Goal: Transaction & Acquisition: Purchase product/service

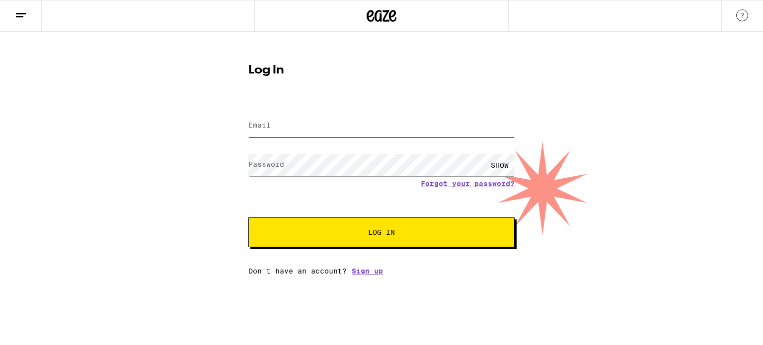
type input "[EMAIL_ADDRESS][DOMAIN_NAME]"
click at [371, 236] on span "Log In" at bounding box center [381, 232] width 27 height 7
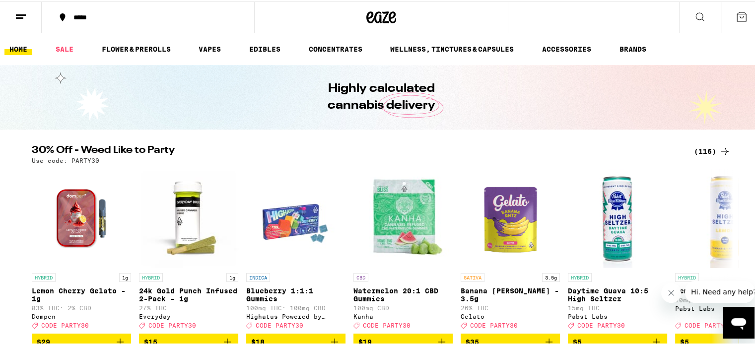
click at [20, 13] on line at bounding box center [21, 13] width 10 height 0
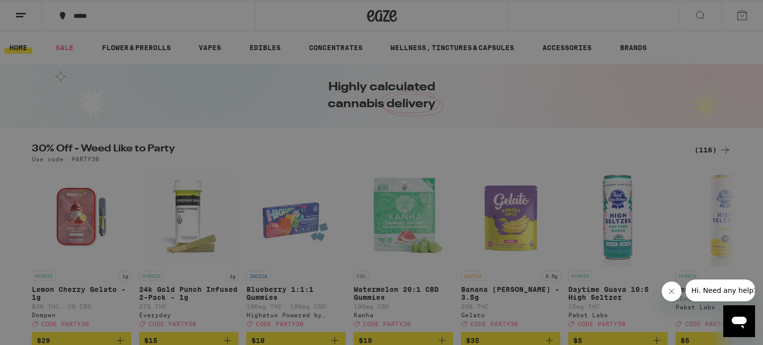
drag, startPoint x: 274, startPoint y: 23, endPoint x: 153, endPoint y: 22, distance: 120.7
click at [271, 22] on div "Menu Shop Buy It Again Sale Flower & Prerolls Vapes Edibles Concentrates Wellne…" at bounding box center [381, 172] width 763 height 345
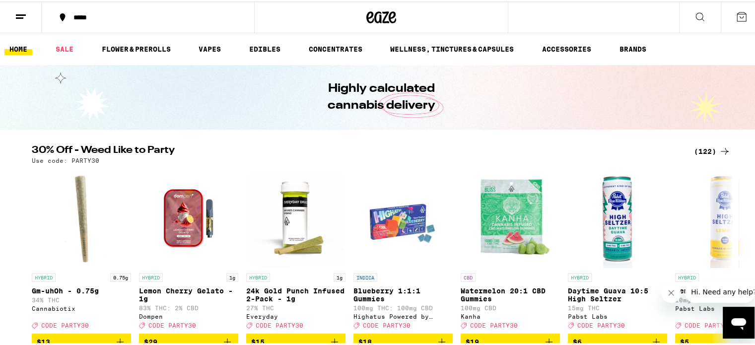
click at [94, 19] on div "*****" at bounding box center [153, 15] width 169 height 7
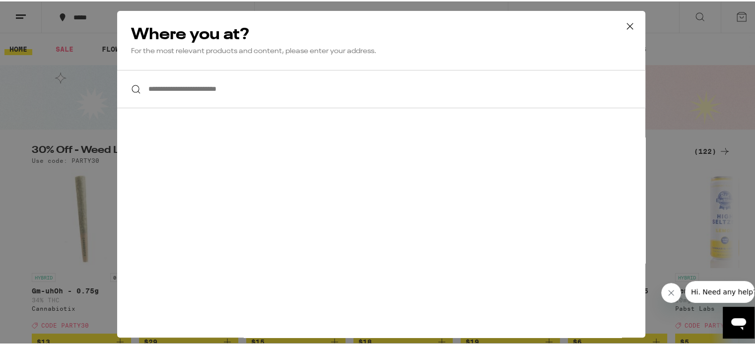
click at [251, 88] on input "**********" at bounding box center [381, 88] width 528 height 38
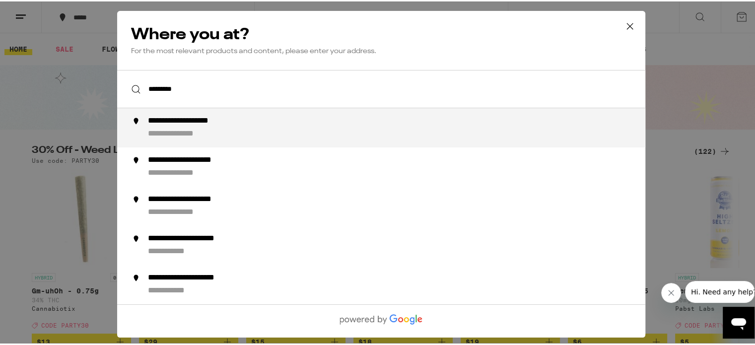
click at [244, 127] on div "**********" at bounding box center [401, 126] width 506 height 23
type input "**********"
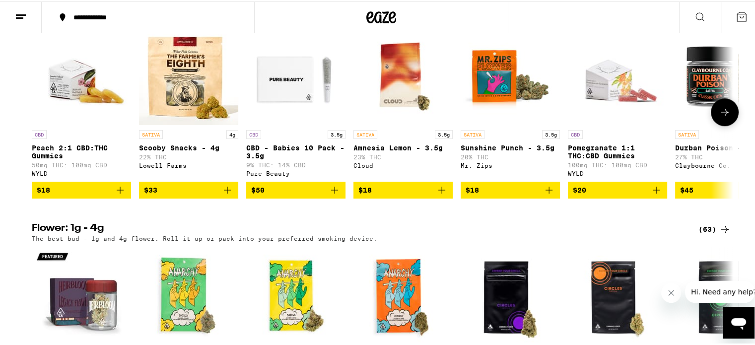
scroll to position [827, 0]
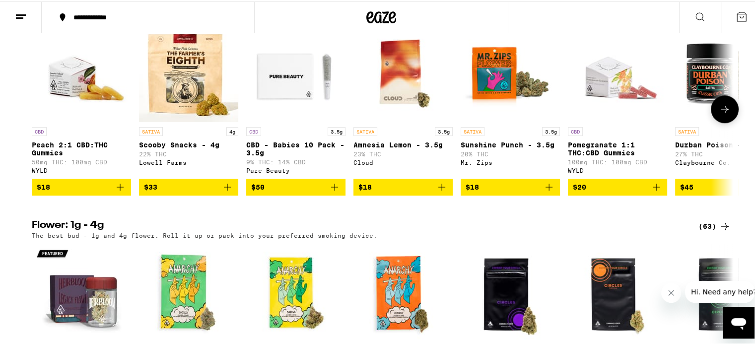
click at [115, 192] on icon "Add to bag" at bounding box center [120, 186] width 12 height 12
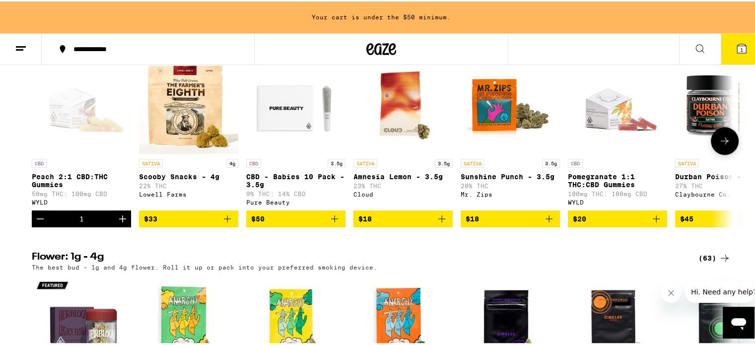
scroll to position [859, 0]
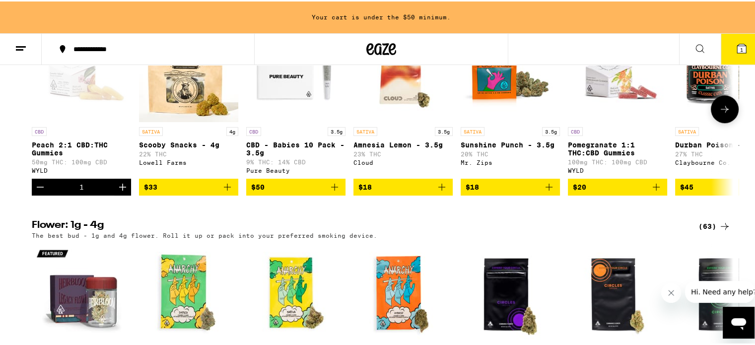
click at [222, 192] on icon "Add to bag" at bounding box center [227, 186] width 12 height 12
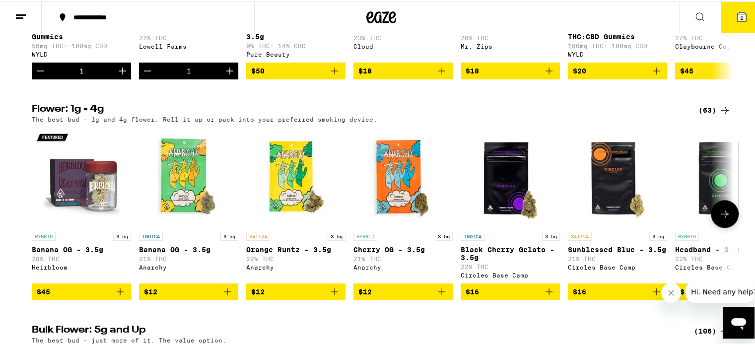
scroll to position [976, 0]
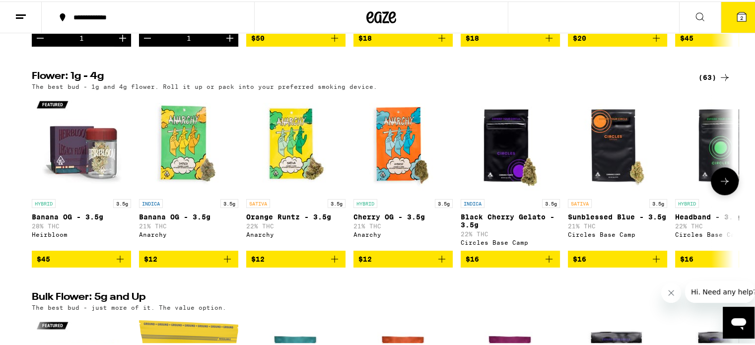
click at [724, 186] on icon at bounding box center [725, 180] width 12 height 12
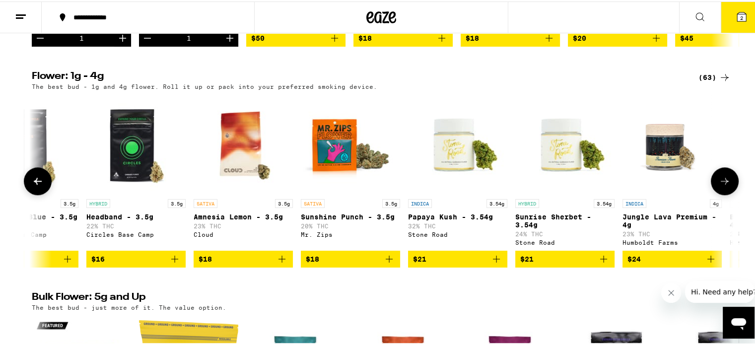
scroll to position [0, 591]
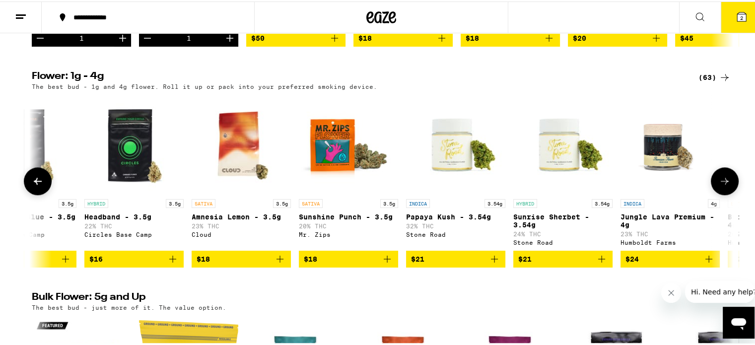
click at [724, 186] on icon at bounding box center [725, 180] width 12 height 12
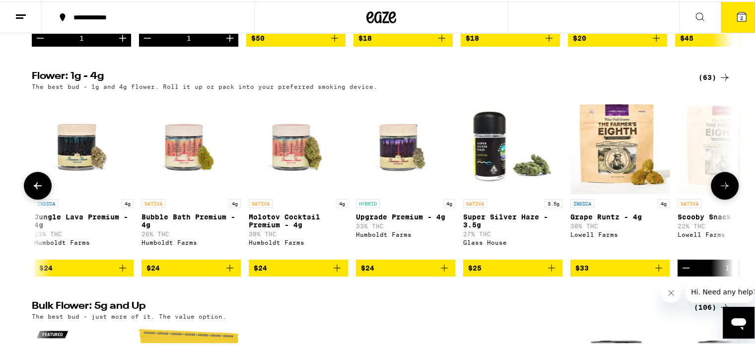
scroll to position [0, 1182]
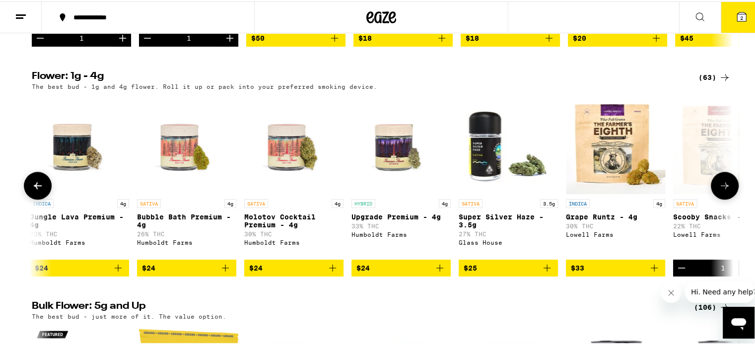
click at [723, 190] on icon at bounding box center [725, 184] width 12 height 12
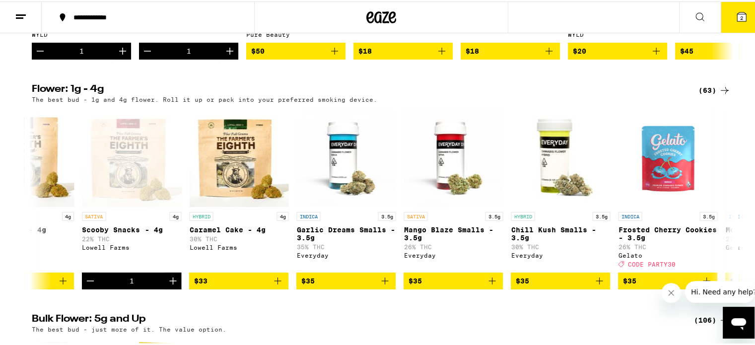
scroll to position [960, 0]
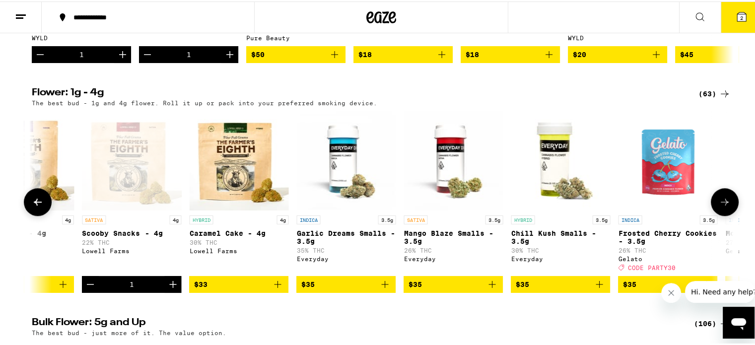
click at [168, 289] on icon "Increment" at bounding box center [173, 283] width 12 height 12
click at [737, 12] on icon at bounding box center [741, 15] width 9 height 9
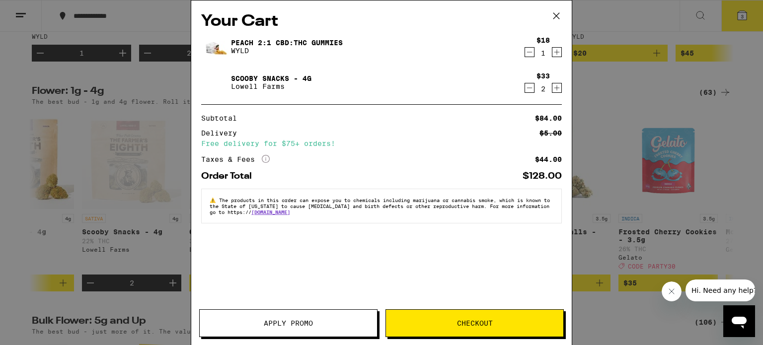
click at [557, 12] on icon at bounding box center [556, 15] width 15 height 15
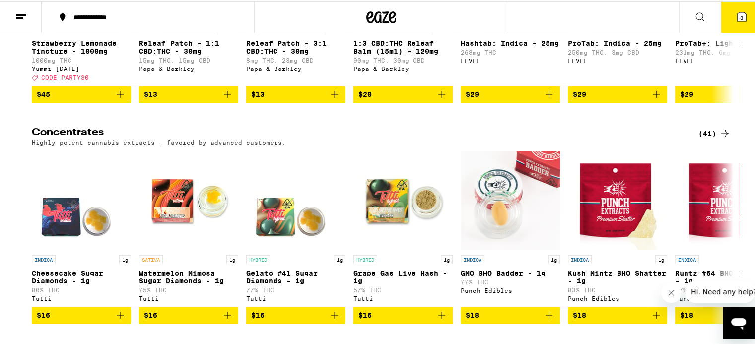
scroll to position [3922, 0]
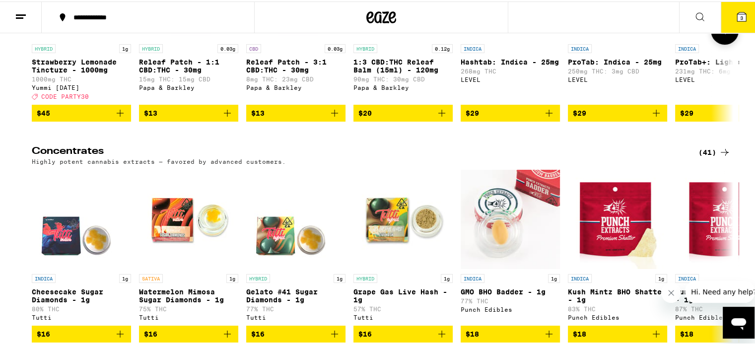
click at [714, 43] on button at bounding box center [725, 29] width 28 height 28
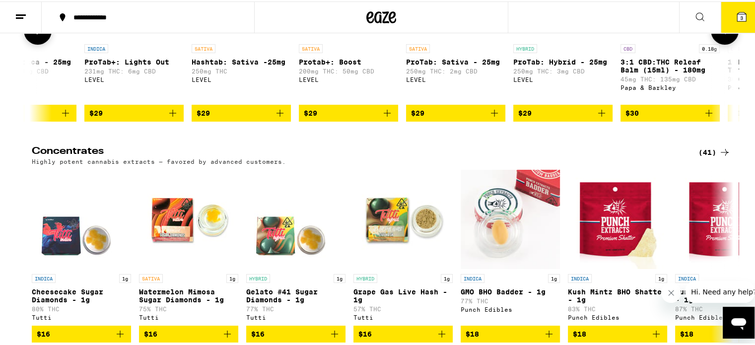
click at [714, 43] on button at bounding box center [725, 29] width 28 height 28
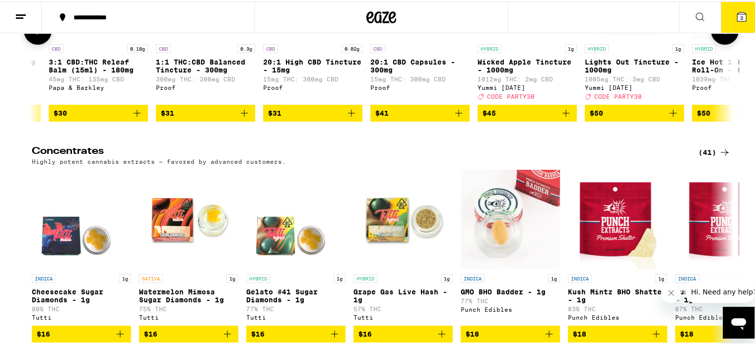
scroll to position [0, 1182]
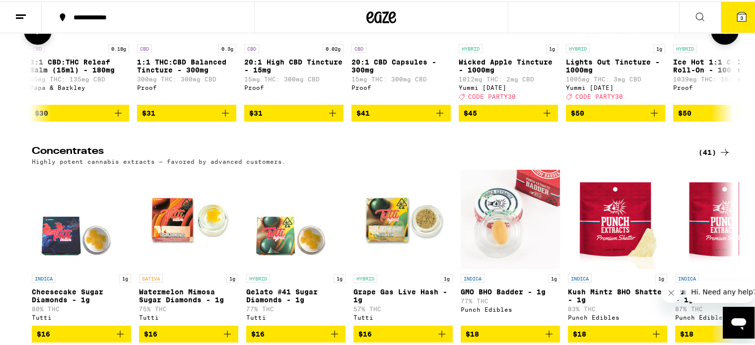
click at [714, 43] on button at bounding box center [725, 29] width 28 height 28
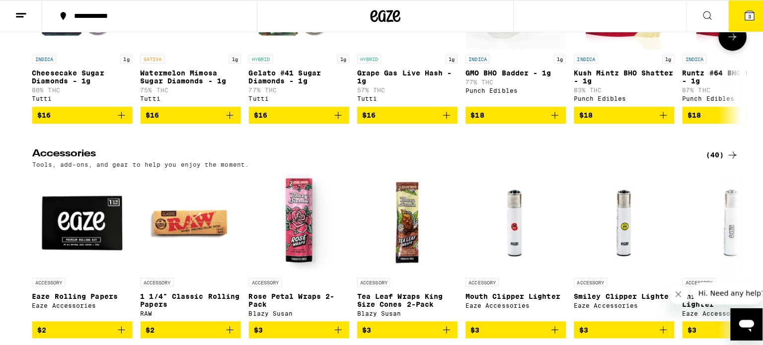
scroll to position [4137, 0]
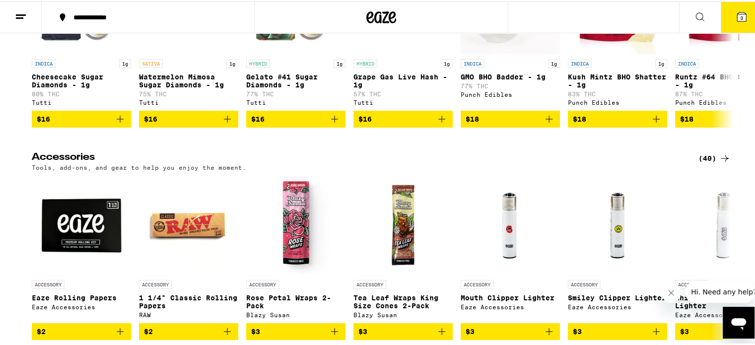
click at [739, 15] on icon at bounding box center [742, 15] width 12 height 12
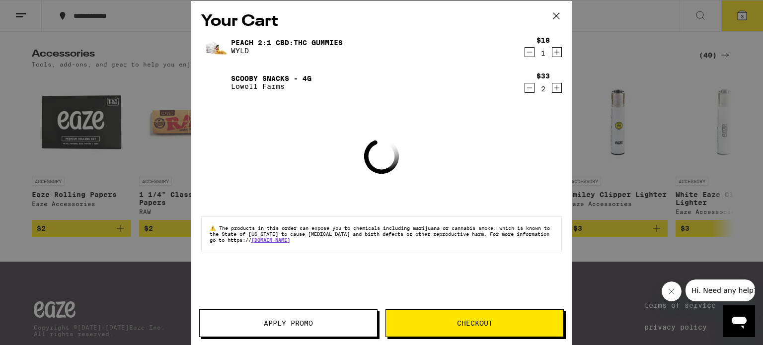
scroll to position [4036, 0]
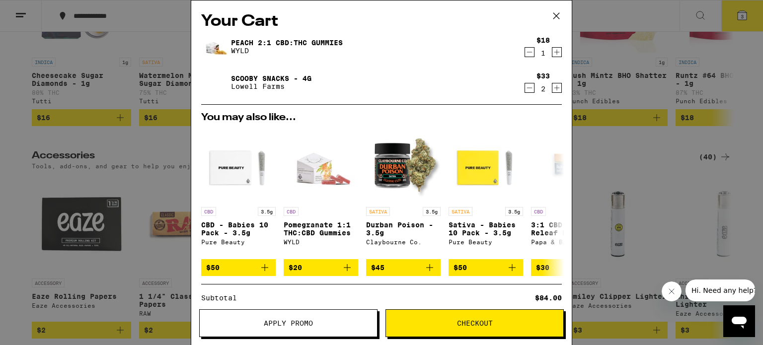
click at [475, 322] on span "Checkout" at bounding box center [475, 323] width 36 height 7
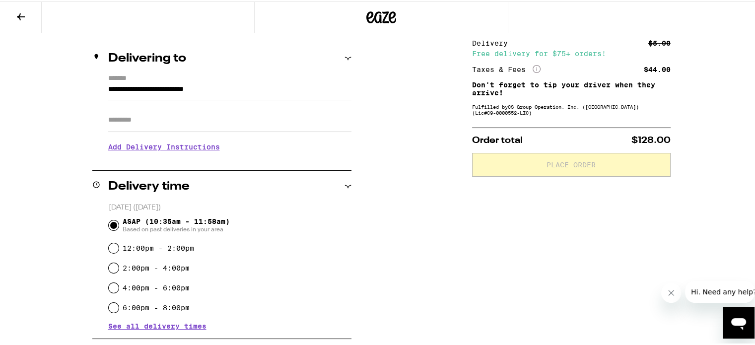
scroll to position [116, 0]
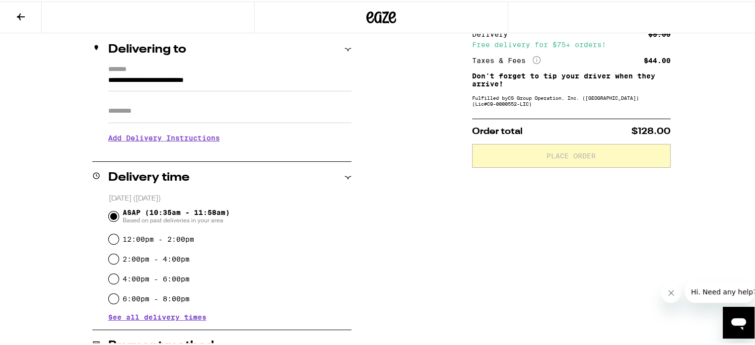
click at [144, 110] on input "Apt/Suite" at bounding box center [229, 110] width 243 height 24
type input "*******"
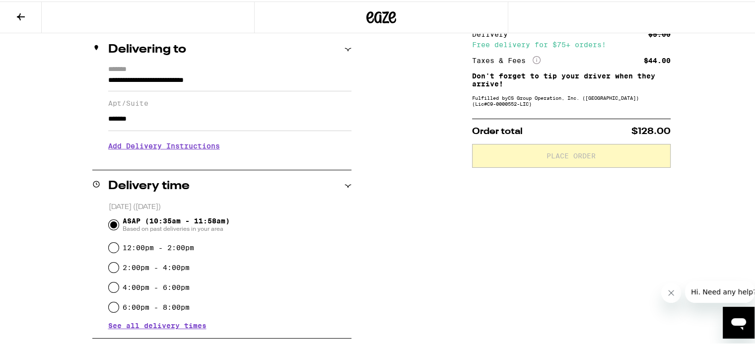
click at [143, 146] on h3 "Add Delivery Instructions" at bounding box center [229, 144] width 243 height 23
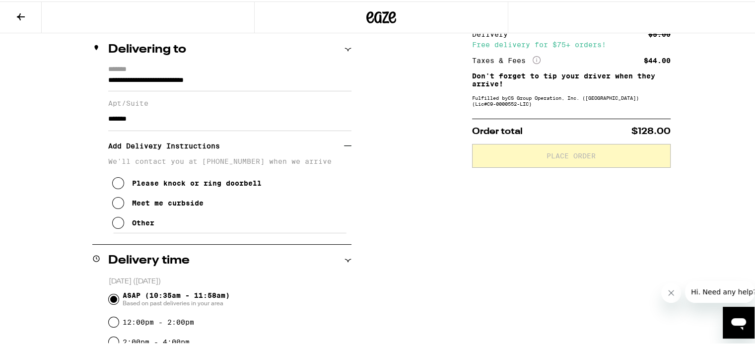
click at [116, 222] on icon at bounding box center [118, 221] width 12 height 12
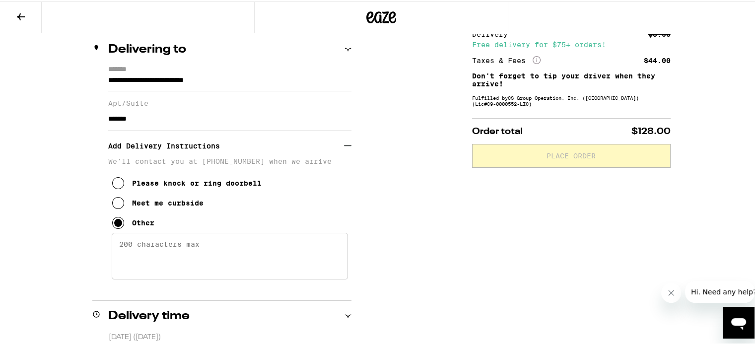
click at [151, 246] on textarea "Enter any other delivery instructions you want driver to know" at bounding box center [230, 254] width 236 height 47
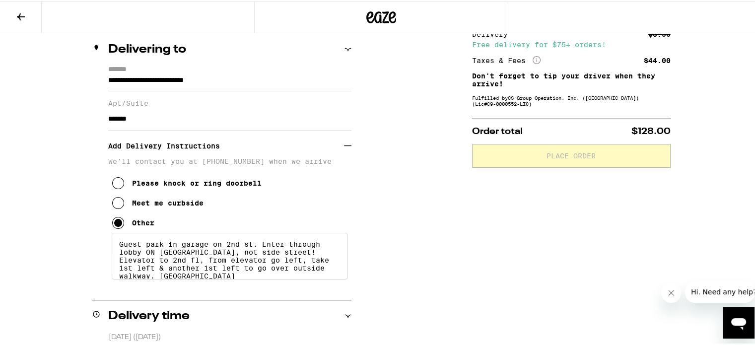
scroll to position [2, 0]
click at [200, 253] on textarea "Guest park in garage on 2nd st. Enter through lobby ON [GEOGRAPHIC_DATA], not s…" at bounding box center [230, 254] width 236 height 47
click at [258, 252] on textarea "Guest park in garage on 2nd st. Enter through lobby ON [GEOGRAPHIC_DATA], not s…" at bounding box center [230, 254] width 236 height 47
click at [196, 278] on textarea "Guest park in garage on 2nd st. Enter through lobby ON 2nd ST, not side st! Ele…" at bounding box center [230, 254] width 236 height 47
drag, startPoint x: 246, startPoint y: 253, endPoint x: 146, endPoint y: 255, distance: 99.3
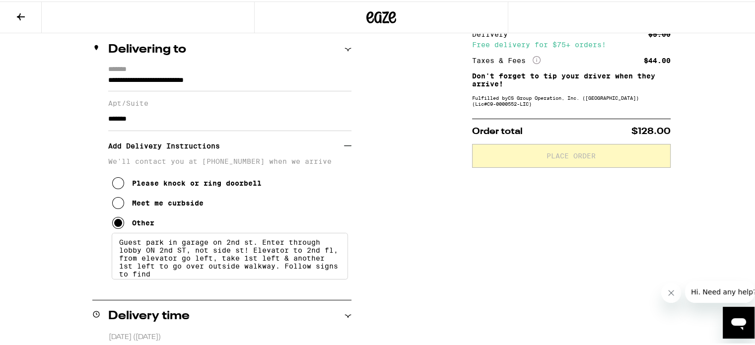
click at [146, 255] on textarea "Guest park in garage on 2nd st. Enter through lobby ON 2nd ST, not side st! Ele…" at bounding box center [230, 254] width 236 height 47
click at [302, 273] on textarea "Guest park in garage on 2nd st. Enter through lobby. Elevator to 2nd fl, from e…" at bounding box center [230, 254] width 236 height 47
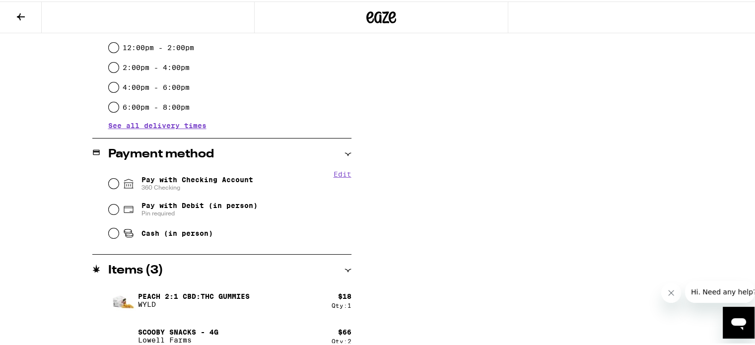
scroll to position [457, 0]
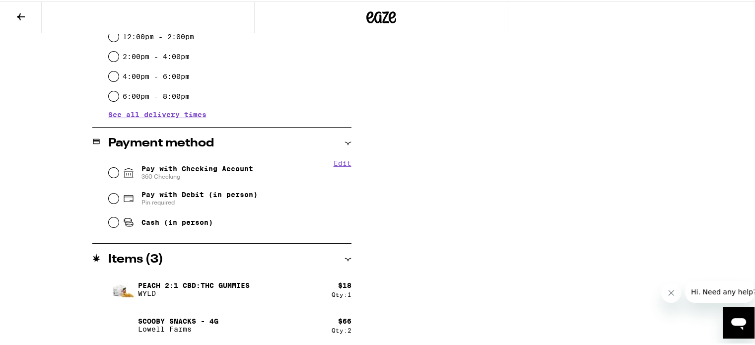
type textarea "Guest park in garage on 2nd st. Enter through lobby. Elevator to 2nd fl, from e…"
click at [111, 172] on input "Pay with Checking Account 360 Checking" at bounding box center [114, 171] width 10 height 10
radio input "true"
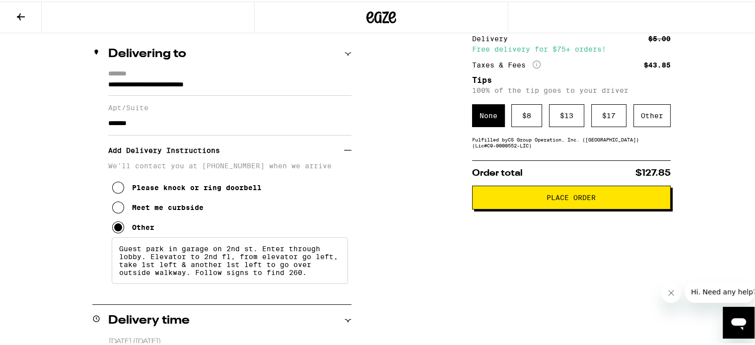
scroll to position [124, 0]
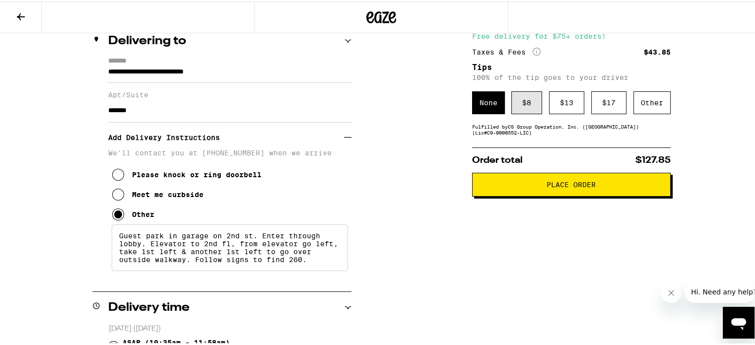
click at [518, 106] on div "$ 8" at bounding box center [526, 101] width 31 height 23
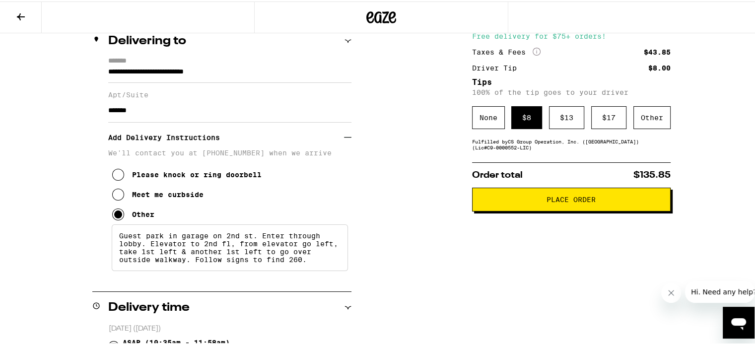
click at [653, 117] on div "Other" at bounding box center [652, 116] width 37 height 23
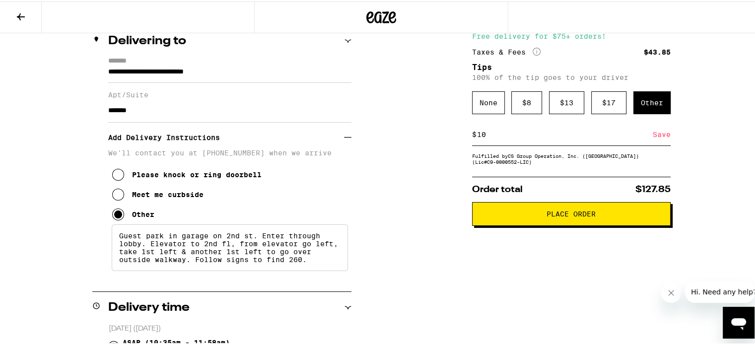
type input "10"
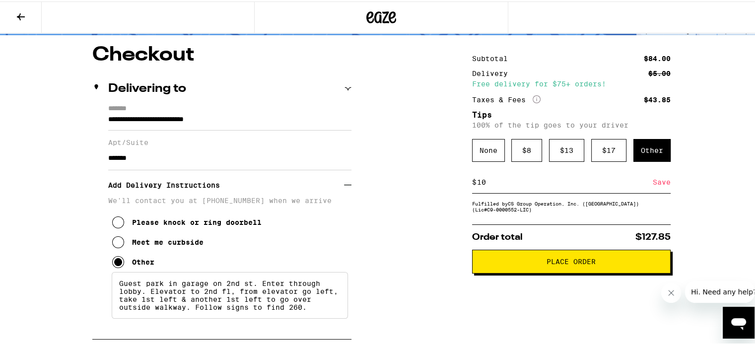
scroll to position [174, 0]
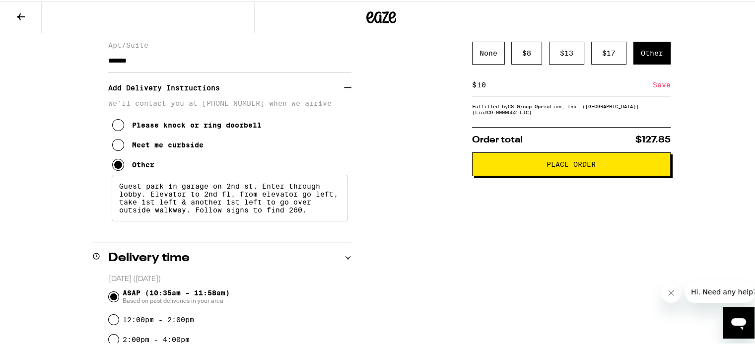
click at [590, 166] on span "Place Order" at bounding box center [571, 162] width 49 height 7
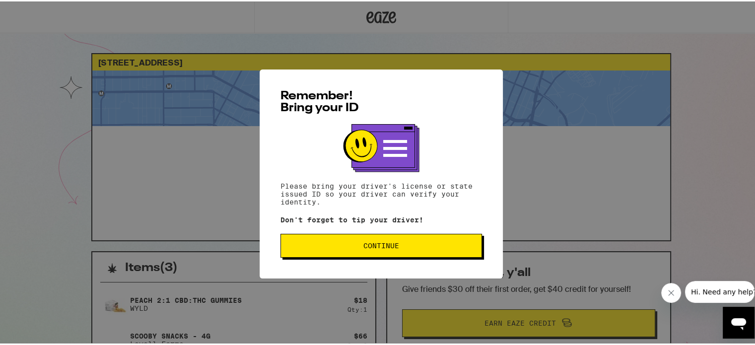
click at [379, 248] on span "Continue" at bounding box center [381, 244] width 36 height 7
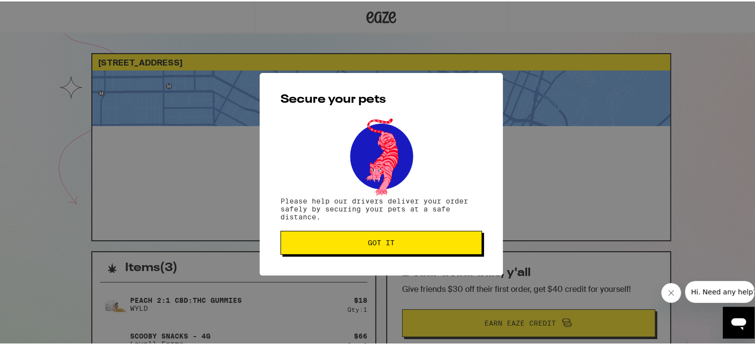
click at [380, 242] on span "Got it" at bounding box center [381, 241] width 27 height 7
